Goal: Information Seeking & Learning: Learn about a topic

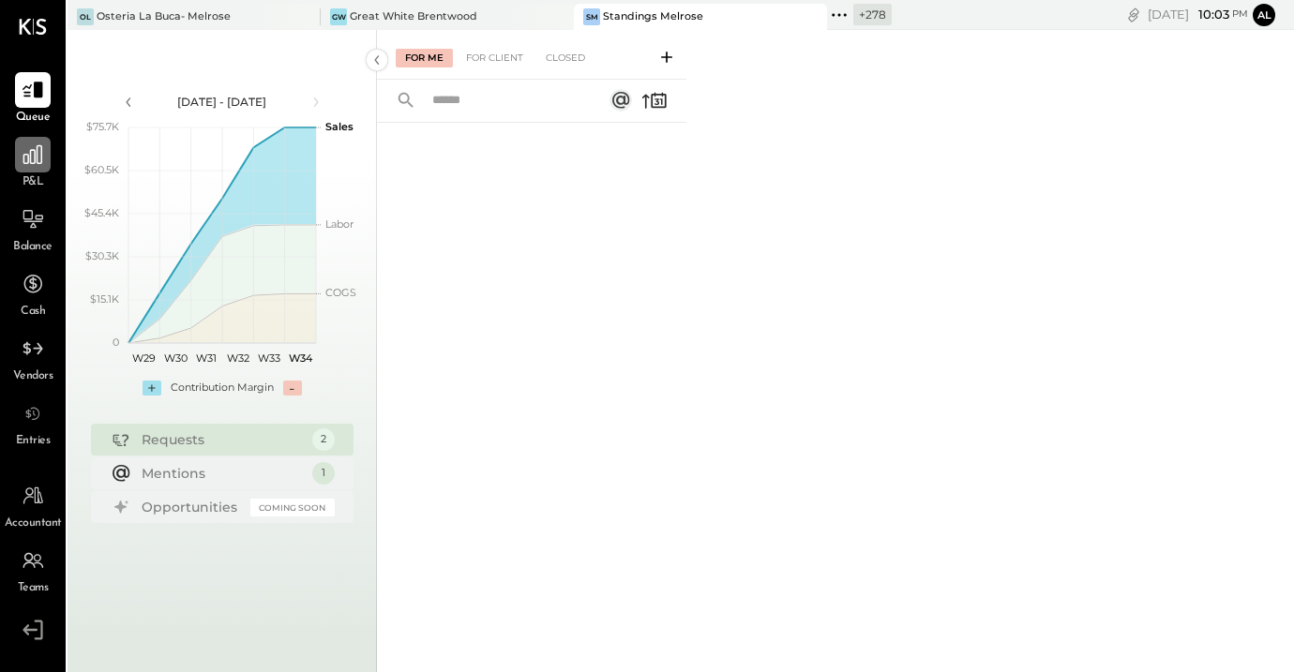
click at [26, 149] on icon at bounding box center [33, 154] width 24 height 24
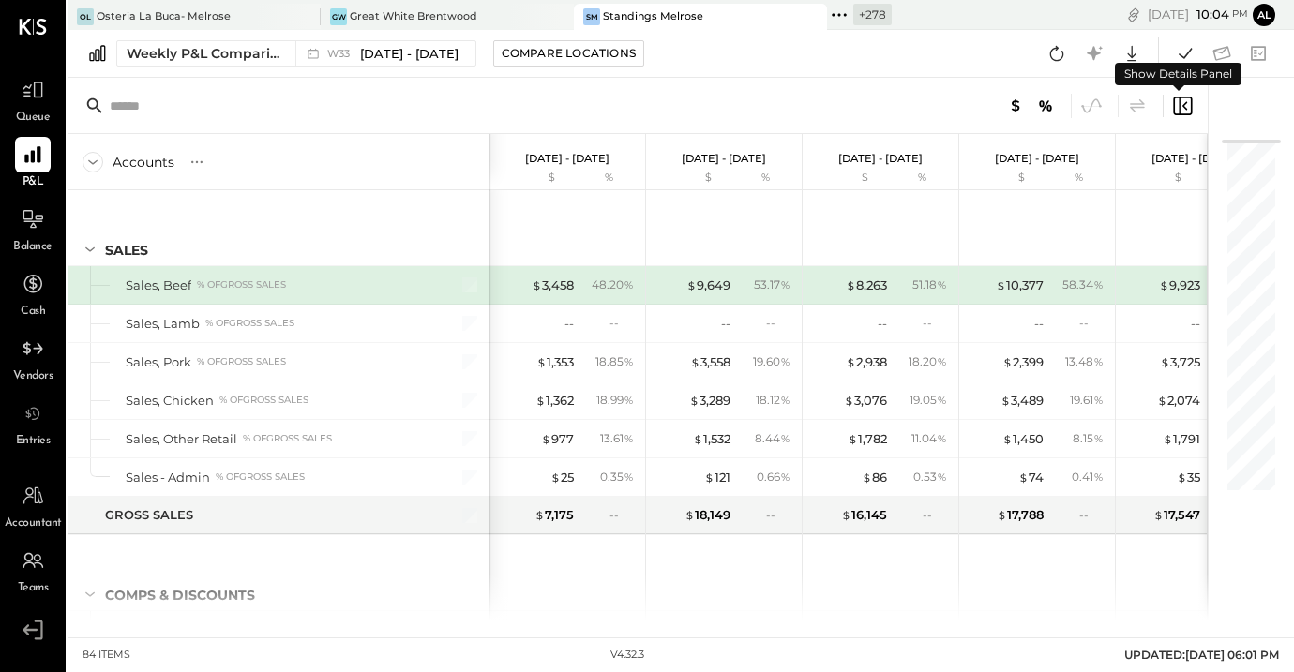
click at [1180, 104] on icon at bounding box center [1182, 106] width 22 height 22
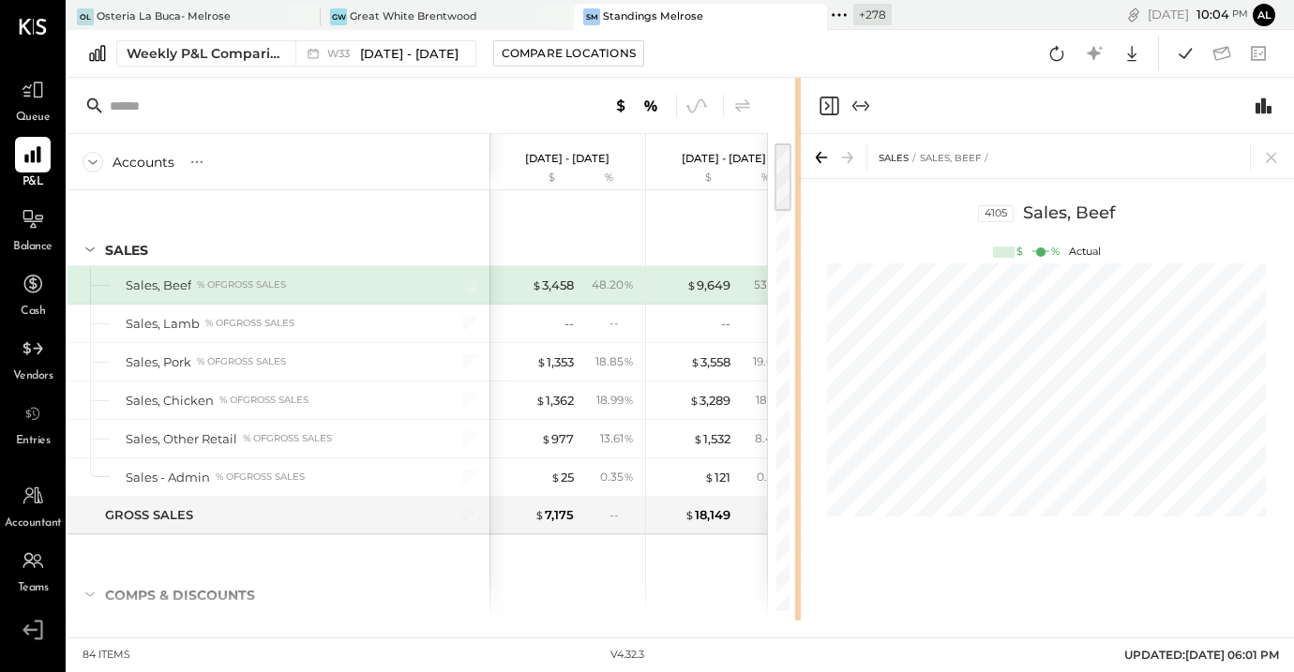
drag, startPoint x: 937, startPoint y: 108, endPoint x: 797, endPoint y: 111, distance: 140.6
click at [797, 111] on div at bounding box center [798, 349] width 6 height 543
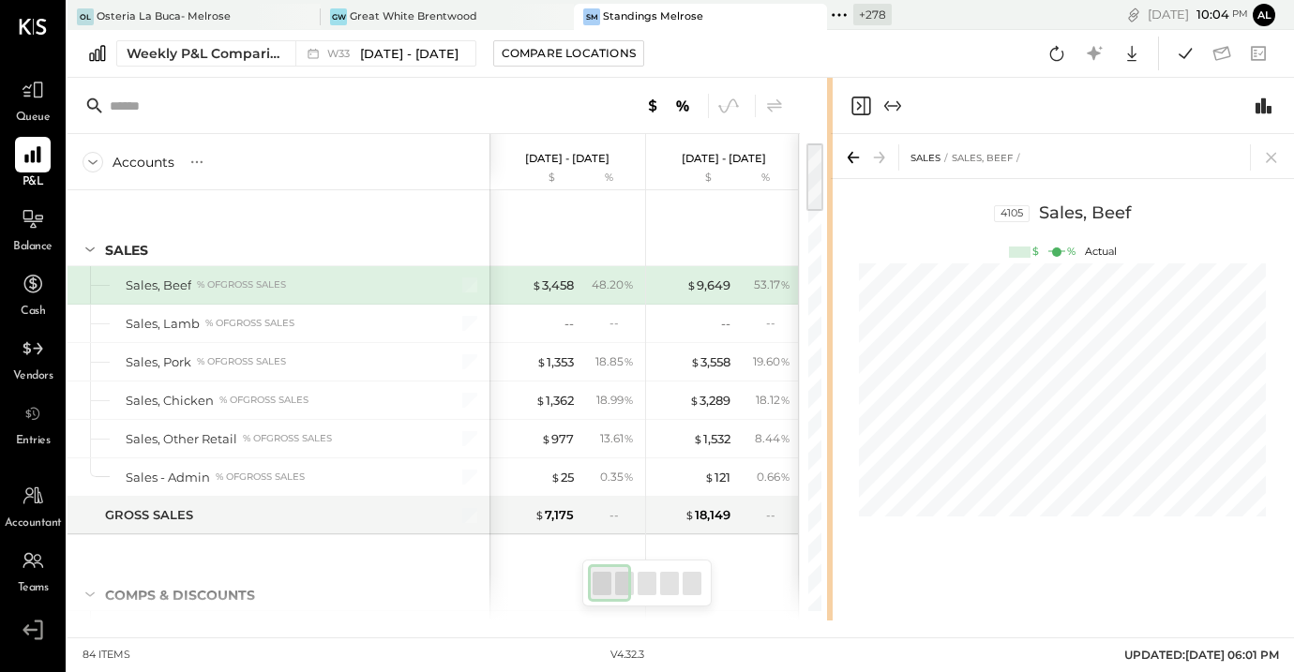
drag, startPoint x: 797, startPoint y: 111, endPoint x: 831, endPoint y: 122, distance: 36.5
click at [831, 122] on div "Accounts S % GL [DATE] - [DATE] $ % [DATE] - [DATE] $ % [DATE] - [DATE] $ % [DA…" at bounding box center [680, 349] width 1226 height 543
click at [885, 100] on icon "Expand panel (e)" at bounding box center [892, 106] width 22 height 22
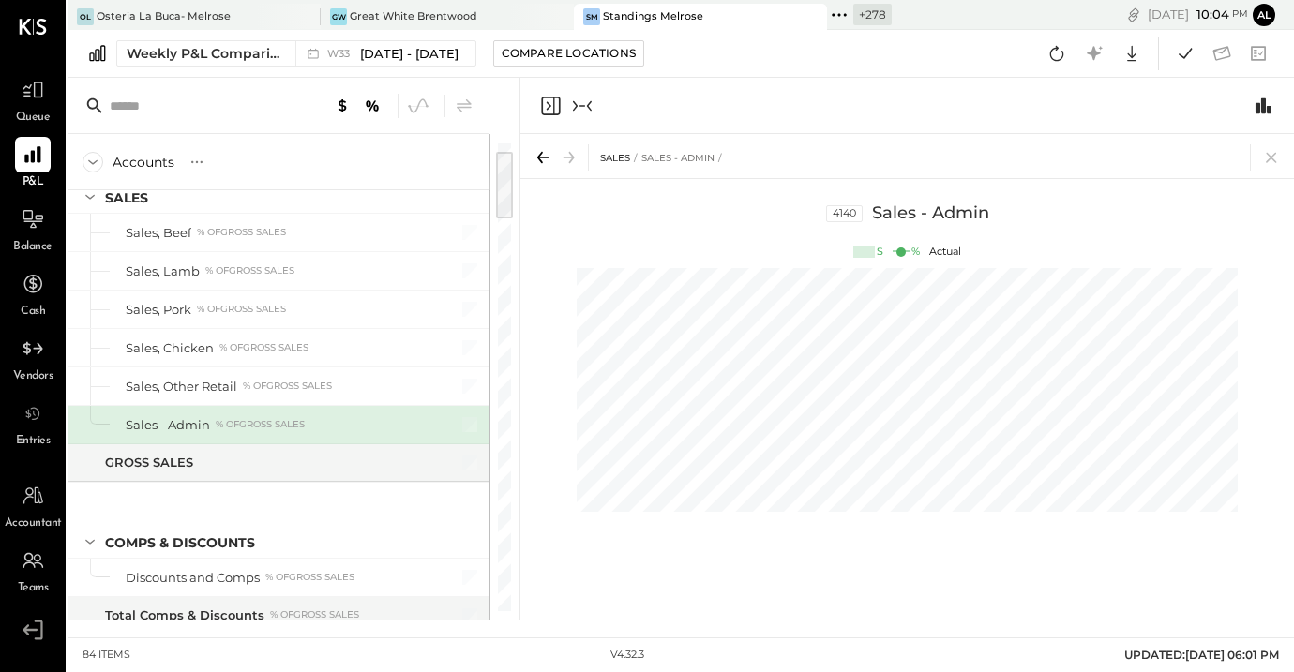
scroll to position [14, 0]
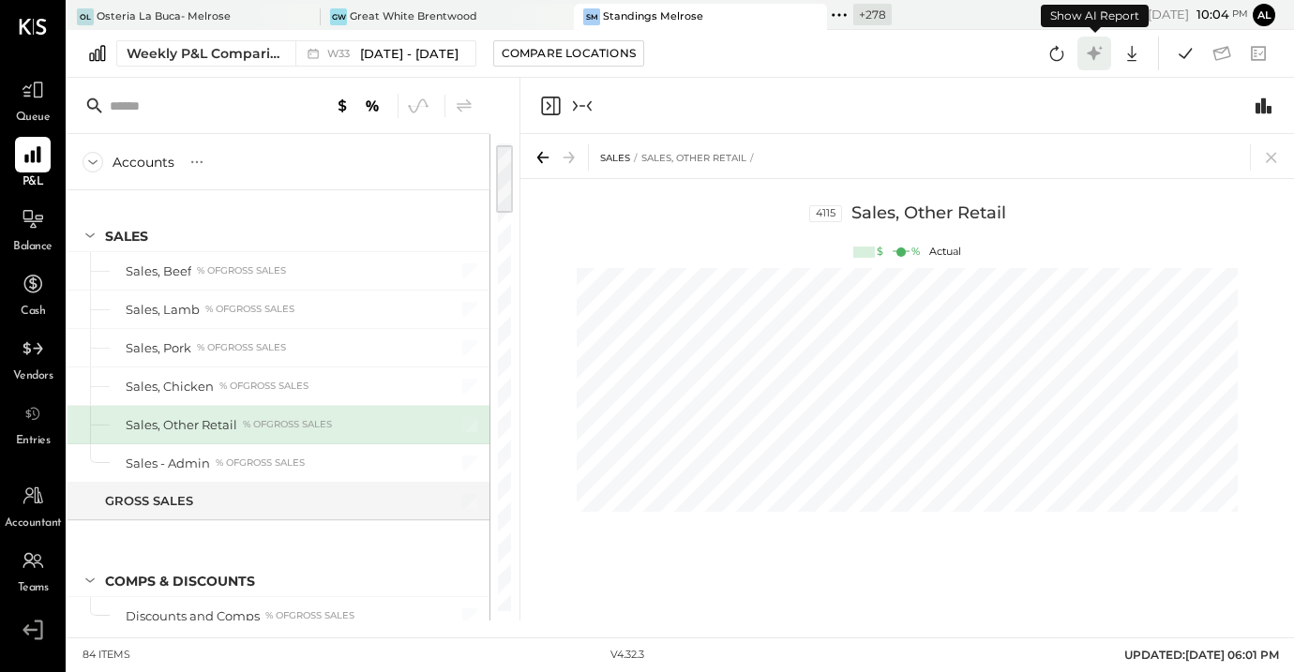
click at [1092, 55] on icon at bounding box center [1093, 53] width 14 height 14
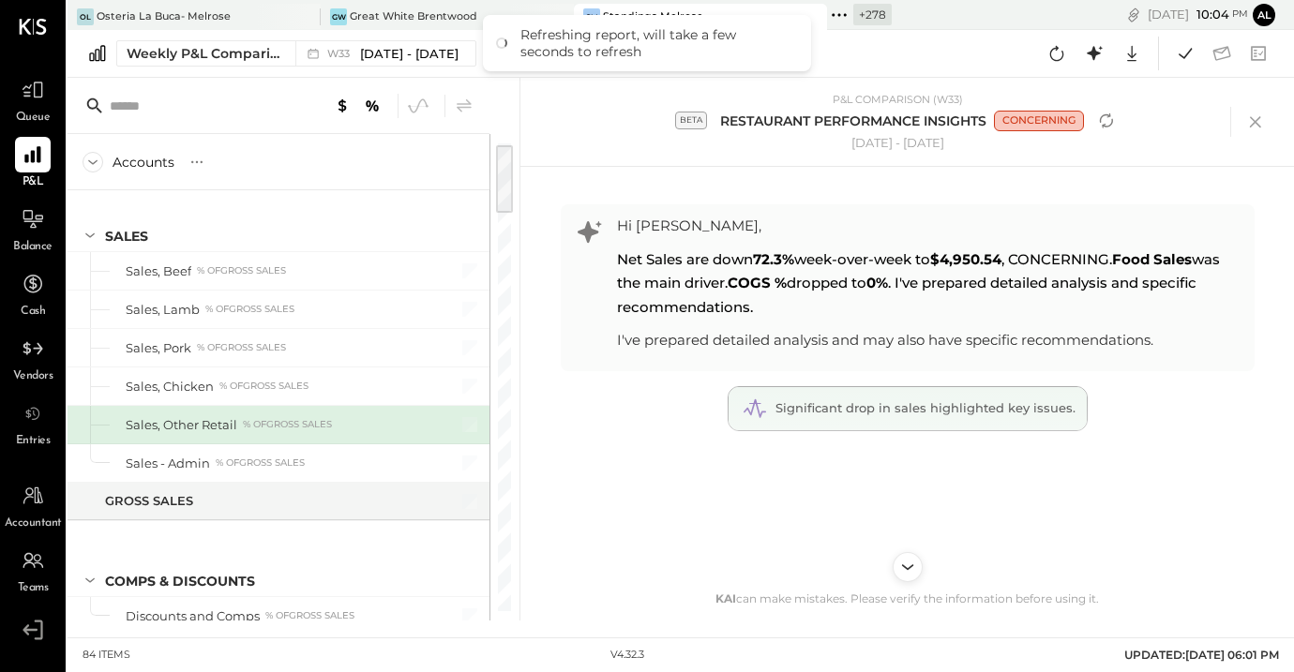
click at [926, 402] on span "Significant drop in sales highlighted key issues." at bounding box center [925, 407] width 300 height 15
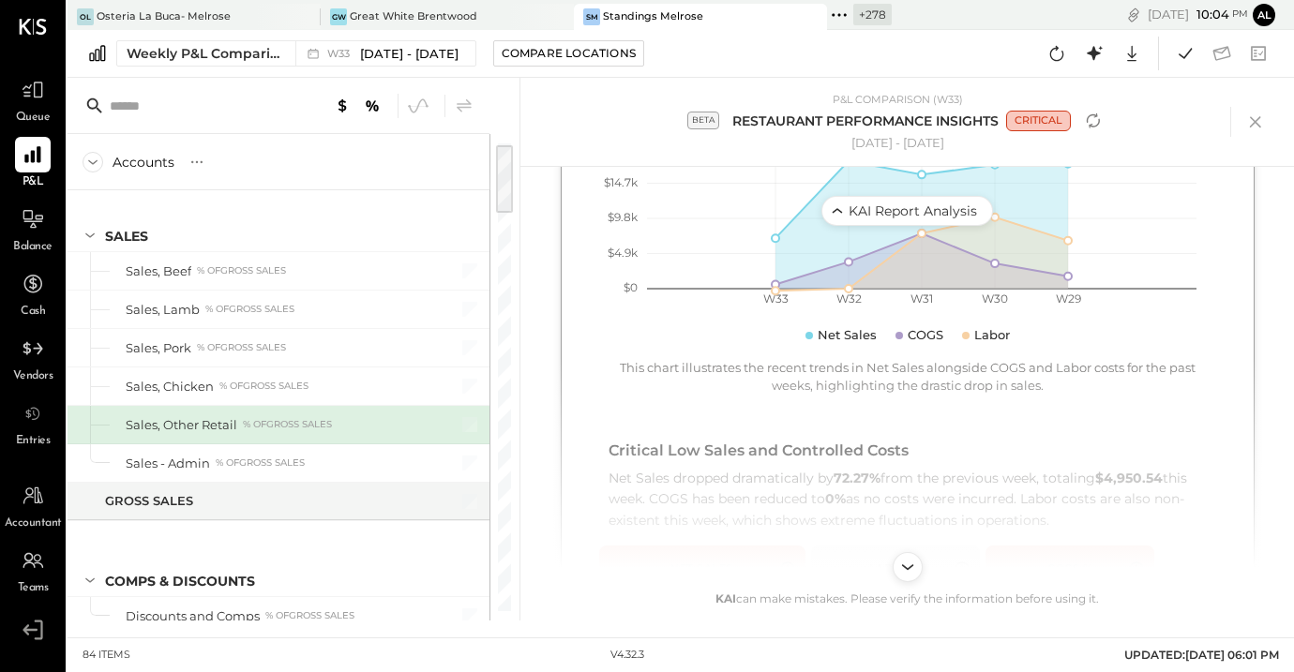
scroll to position [374, 0]
click at [813, 485] on div "Net Sales dropped dramatically by 72.27% from the previous week, totaling $4,95…" at bounding box center [907, 500] width 598 height 63
click at [930, 227] on button "KAI Report Analysis" at bounding box center [907, 211] width 192 height 34
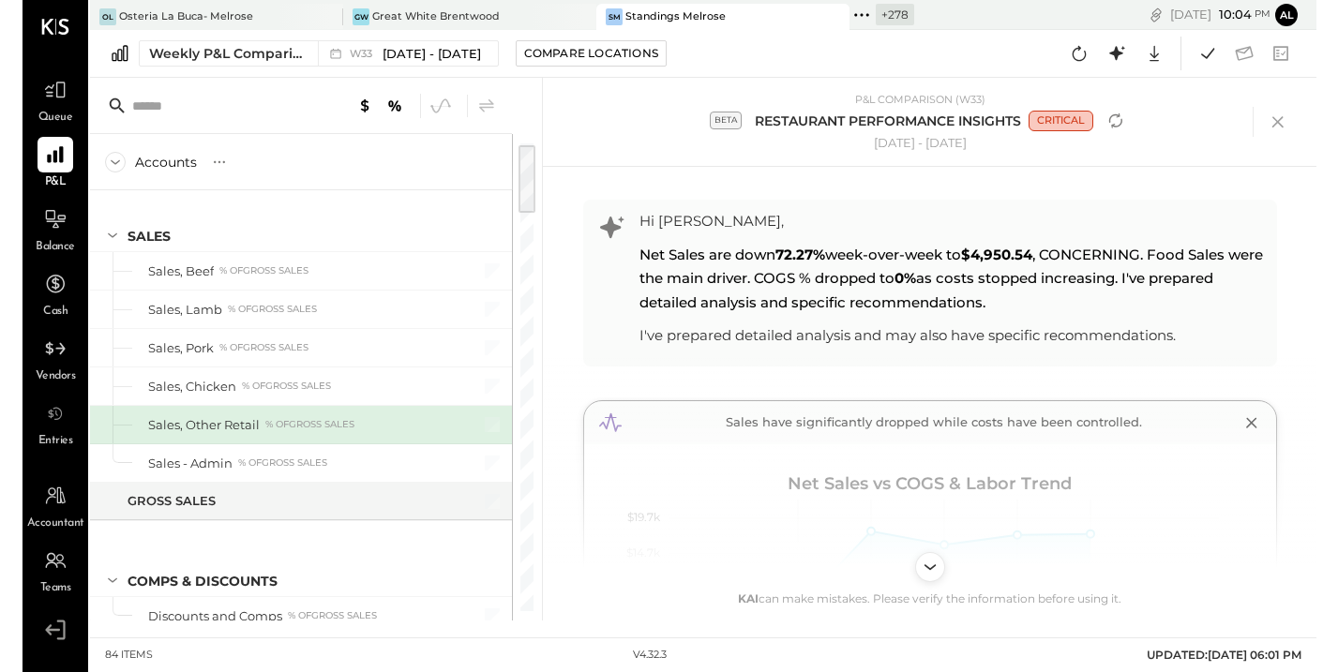
scroll to position [0, 0]
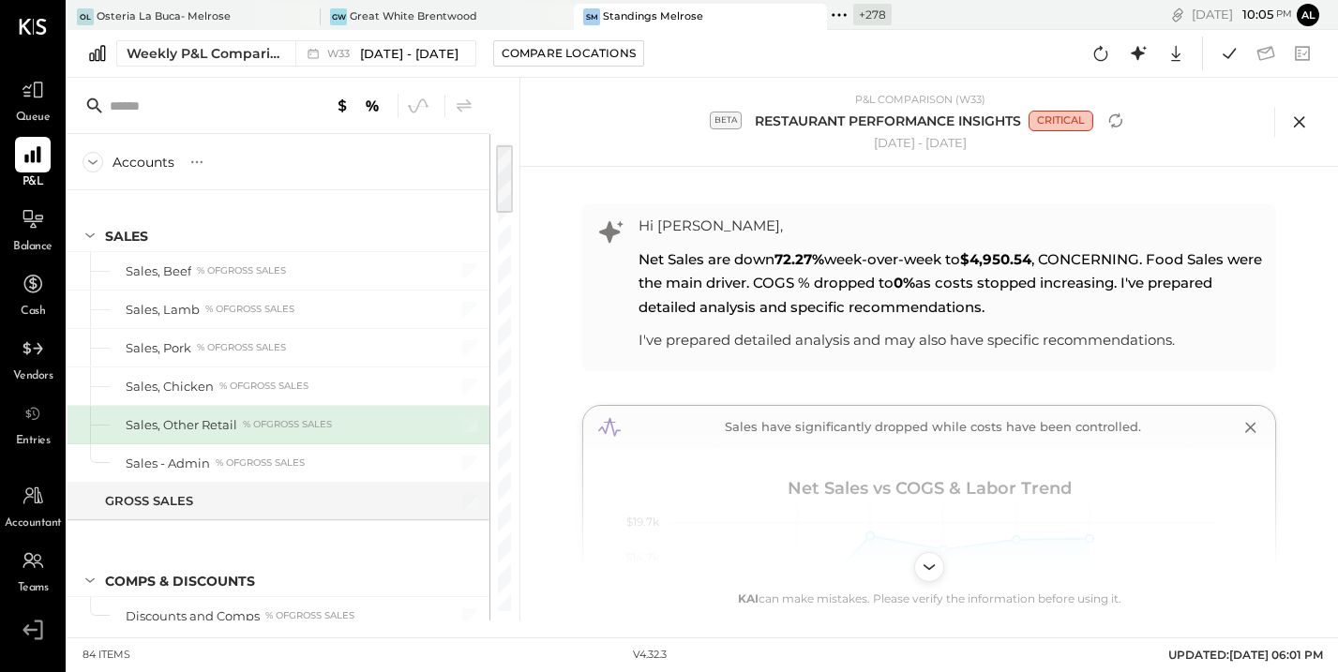
click at [1293, 127] on icon at bounding box center [1299, 122] width 28 height 28
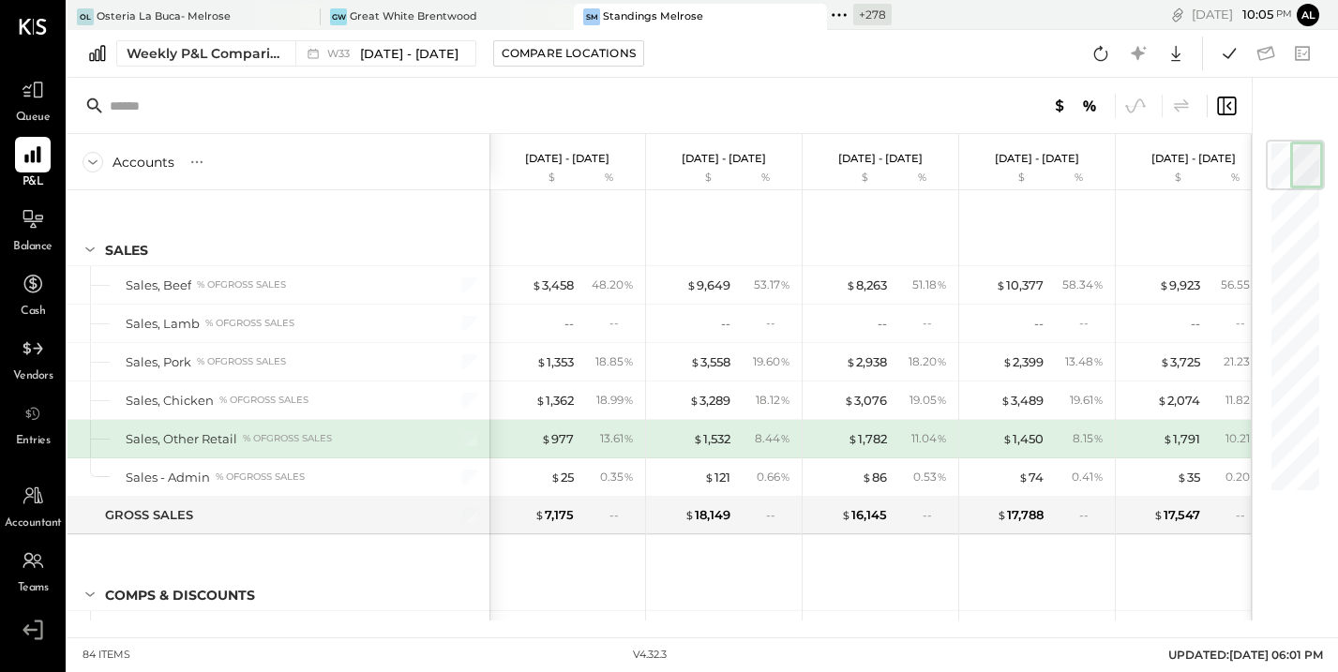
click at [1226, 112] on icon at bounding box center [1226, 106] width 19 height 19
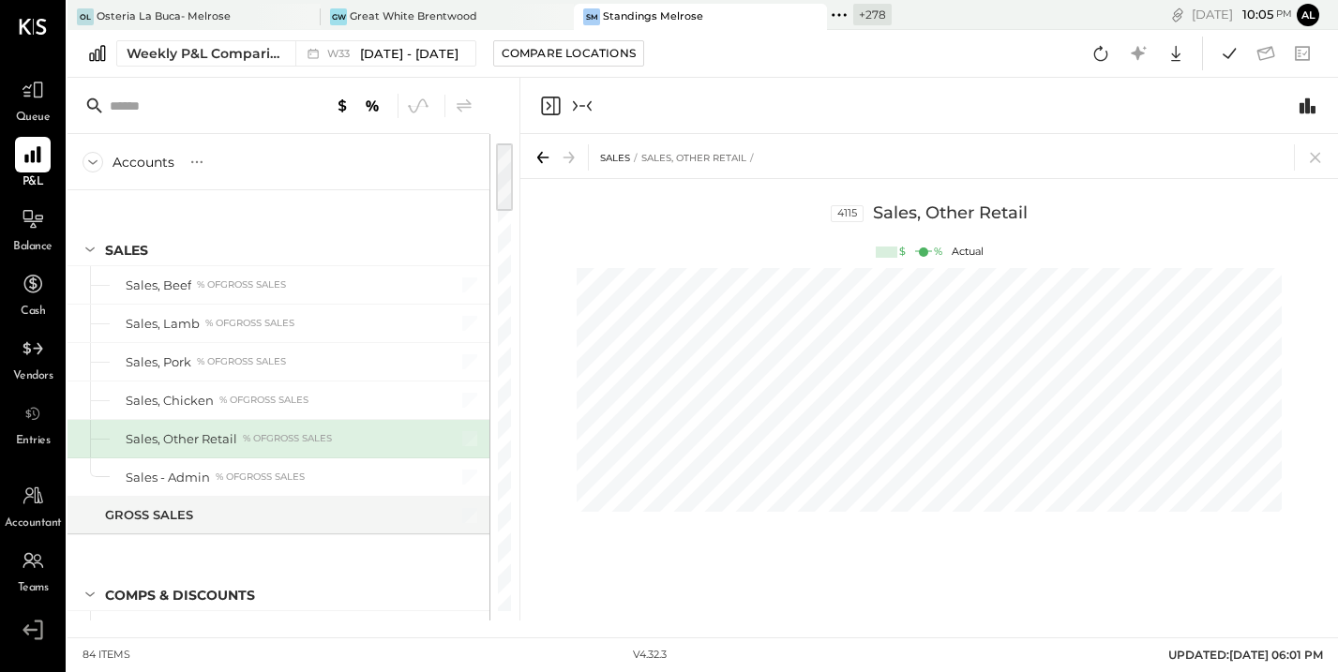
scroll to position [0, 77]
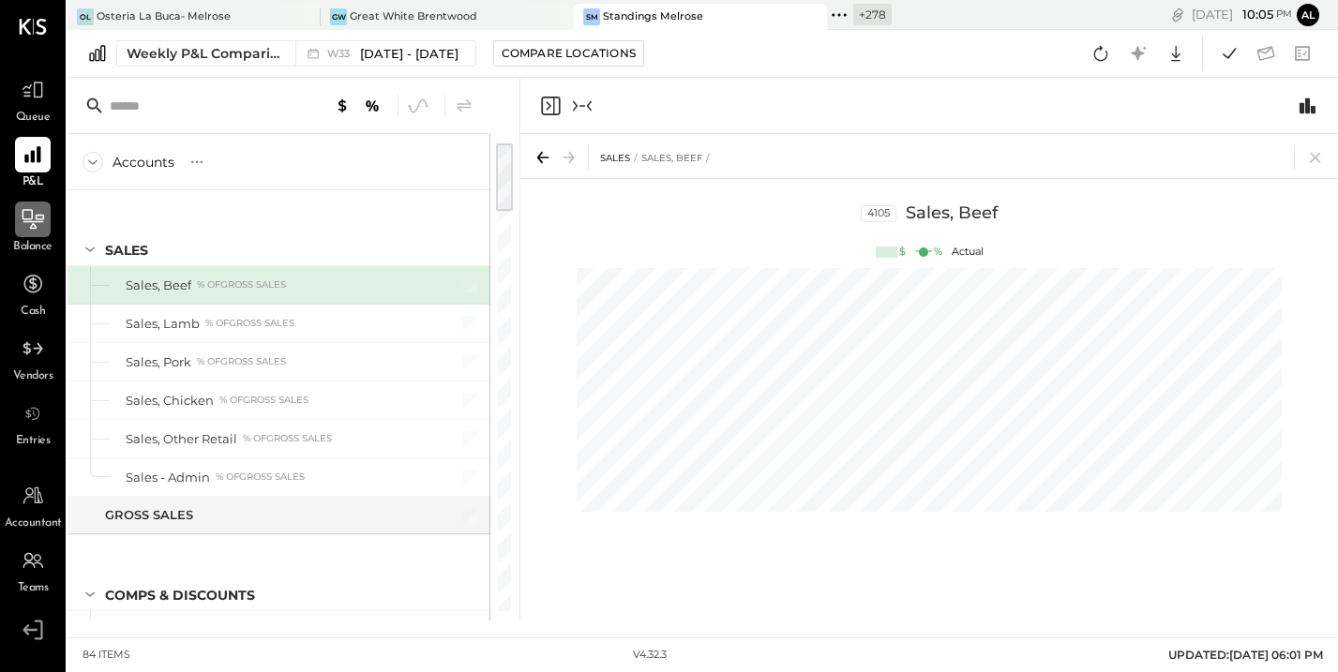
click at [33, 234] on div at bounding box center [33, 220] width 36 height 36
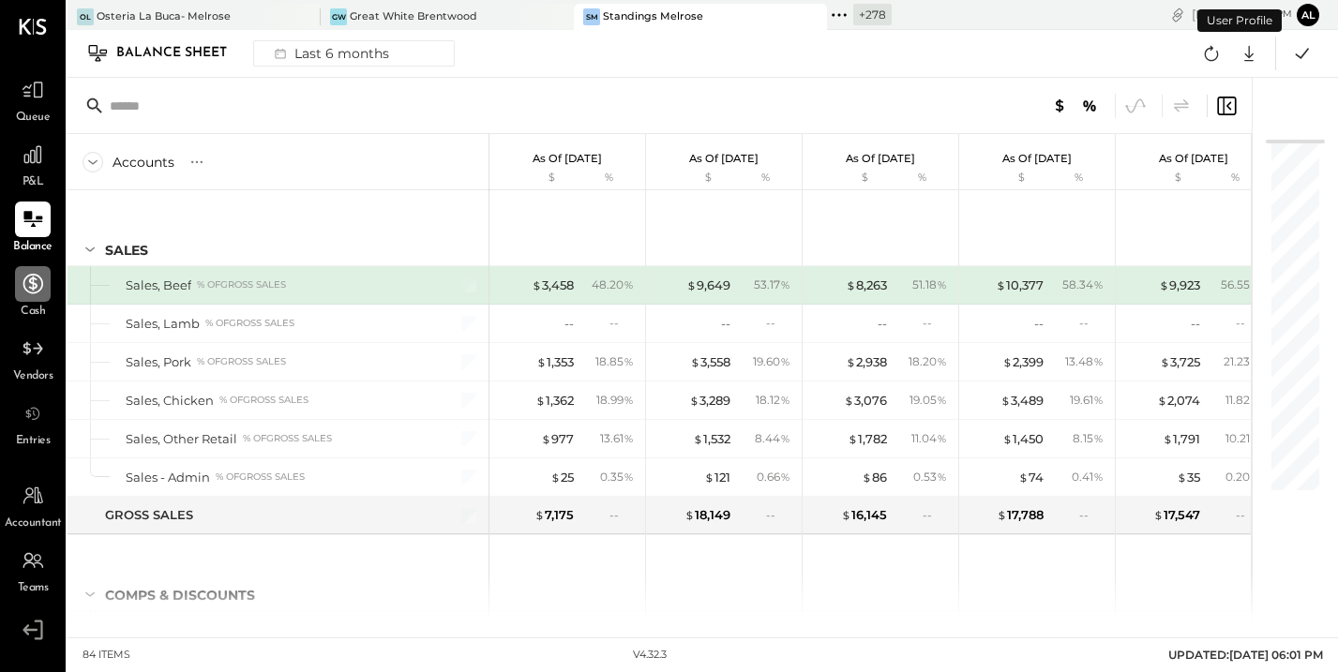
click at [23, 296] on icon at bounding box center [33, 284] width 24 height 24
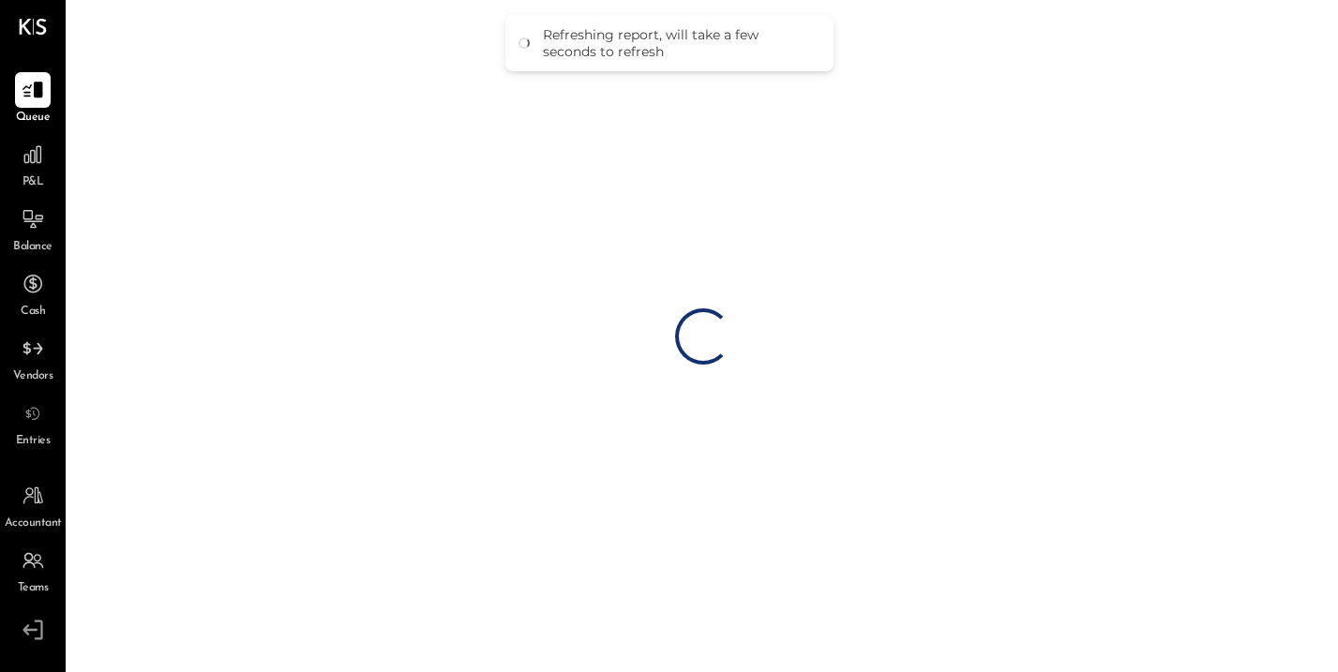
click at [27, 347] on icon at bounding box center [33, 348] width 22 height 22
